Goal: Find specific page/section: Find specific page/section

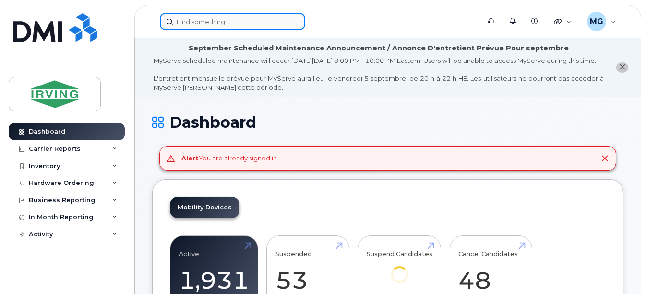
click at [203, 24] on input at bounding box center [232, 21] width 145 height 17
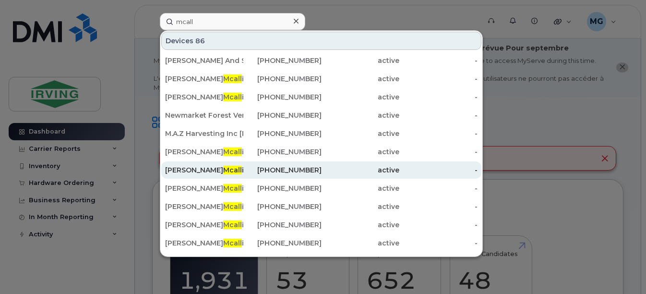
click at [224, 170] on div "Barry Mcall ister" at bounding box center [204, 170] width 78 height 10
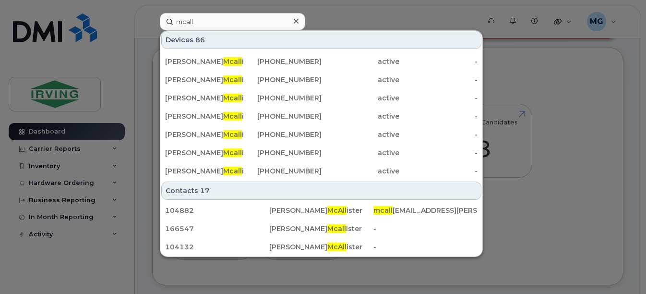
scroll to position [144, 0]
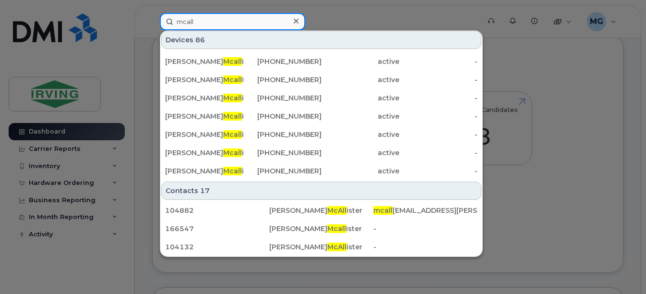
click at [212, 26] on input "mcall" at bounding box center [232, 21] width 145 height 17
drag, startPoint x: 166, startPoint y: 24, endPoint x: 133, endPoint y: 24, distance: 32.2
click at [152, 24] on div "mcall Devices 86 Harnish And Sons Forestry Ltd 2 Barry Mcall ister 506-327-5871…" at bounding box center [316, 21] width 329 height 17
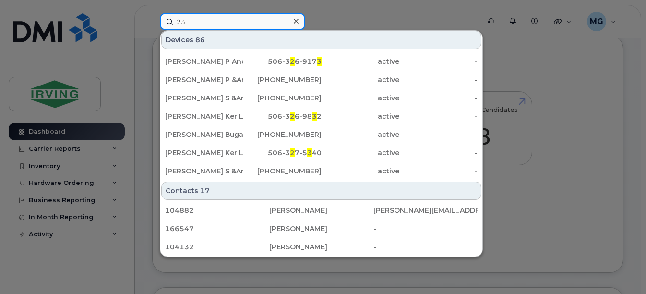
scroll to position [0, 0]
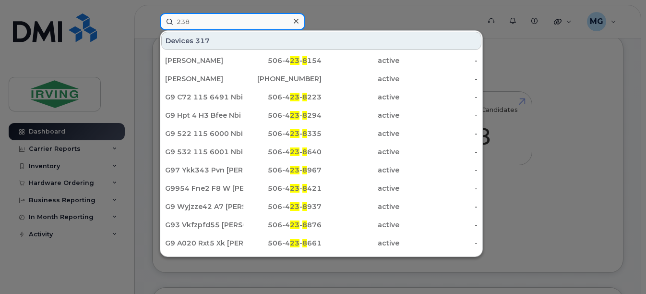
click at [204, 23] on input "238" at bounding box center [232, 21] width 145 height 17
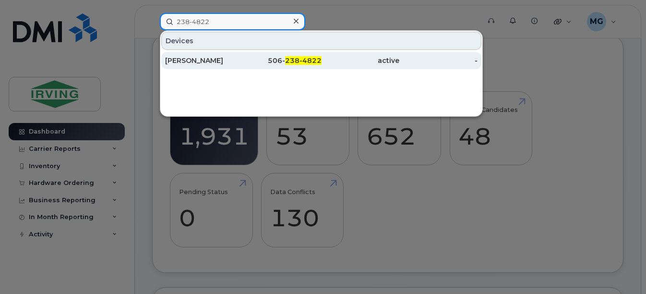
type input "238-4822"
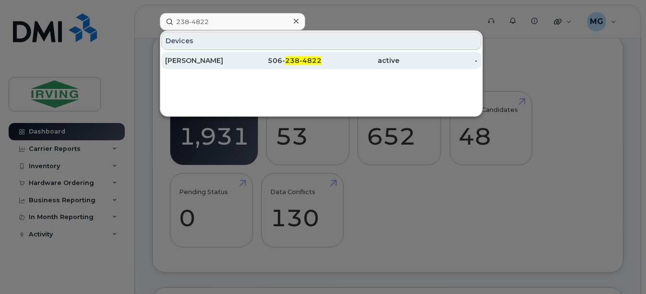
click at [204, 58] on div "[PERSON_NAME]" at bounding box center [204, 61] width 78 height 10
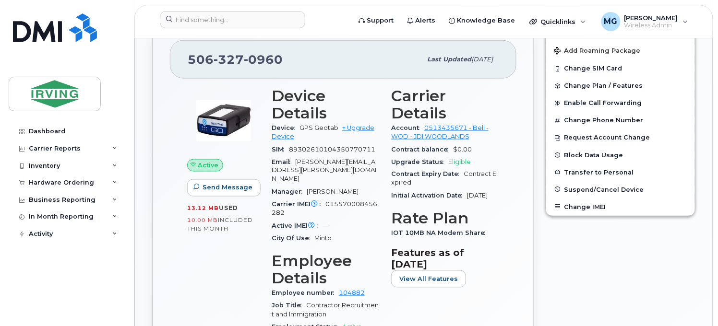
scroll to position [373, 0]
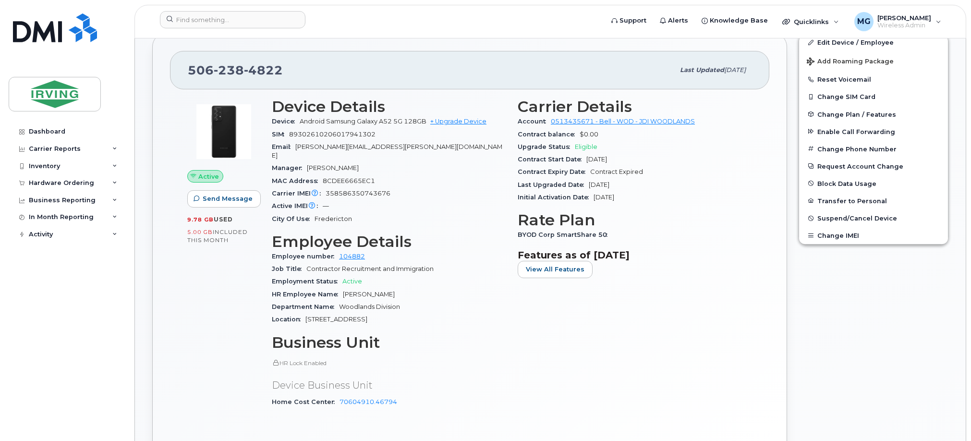
scroll to position [301, 0]
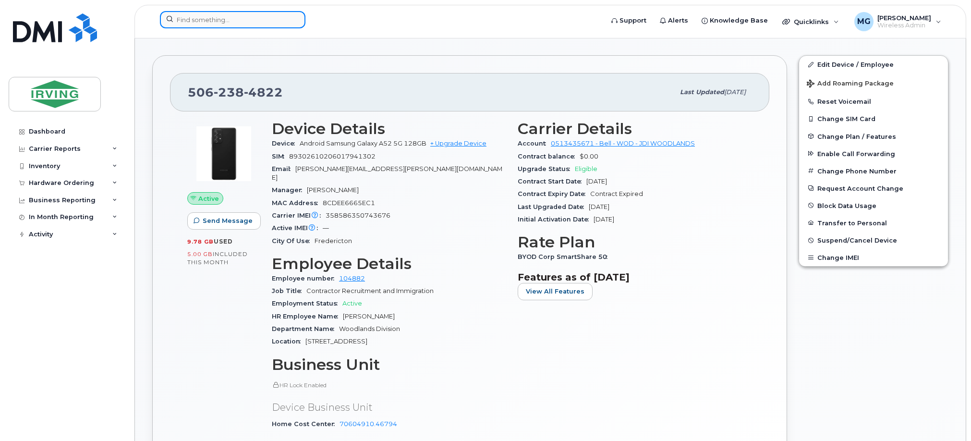
click at [205, 19] on input at bounding box center [232, 19] width 145 height 17
